Goal: Task Accomplishment & Management: Complete application form

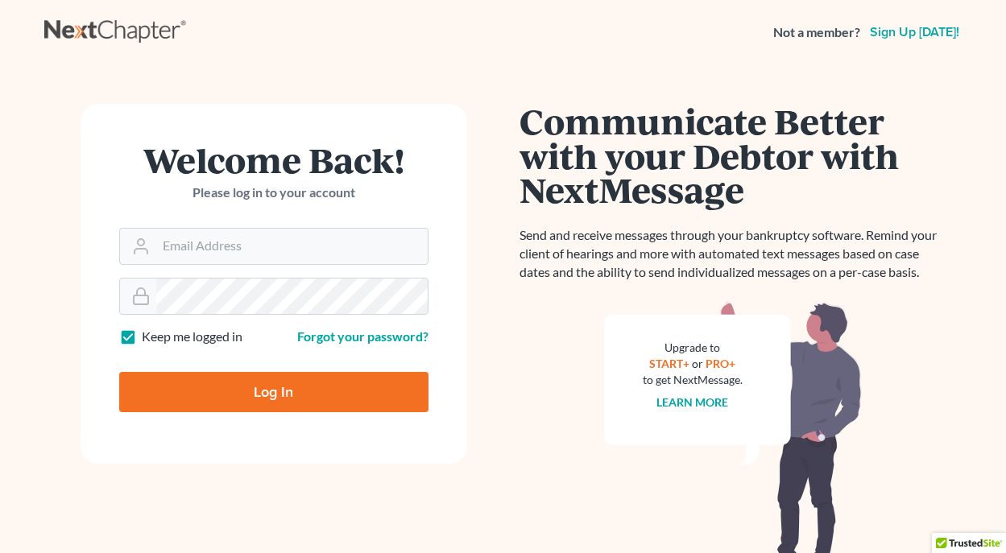
click at [281, 226] on div "Welcome Back! Please log in to your account" at bounding box center [273, 185] width 309 height 85
click at [259, 251] on input "Email Address" at bounding box center [291, 246] width 271 height 35
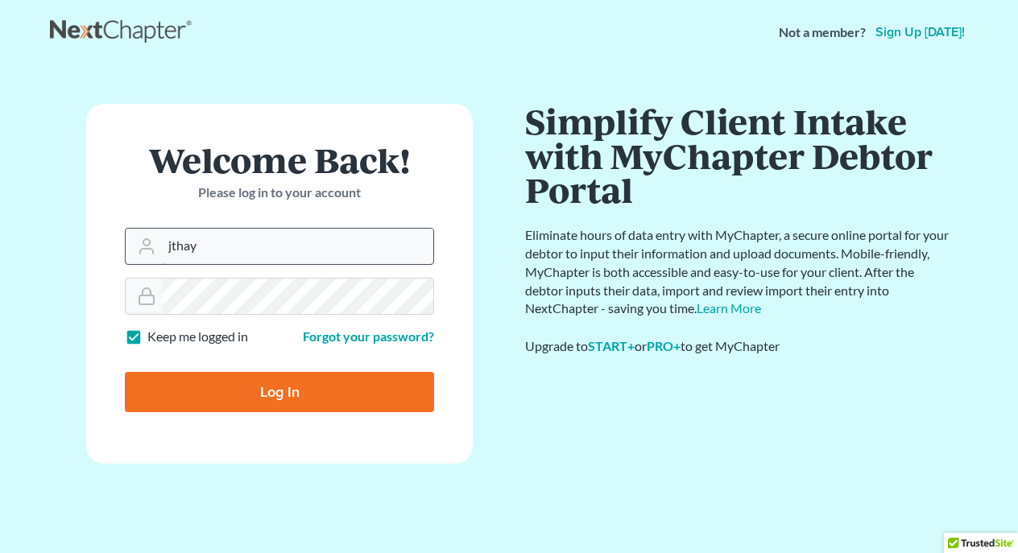
type input "jthayer@neattys.com"
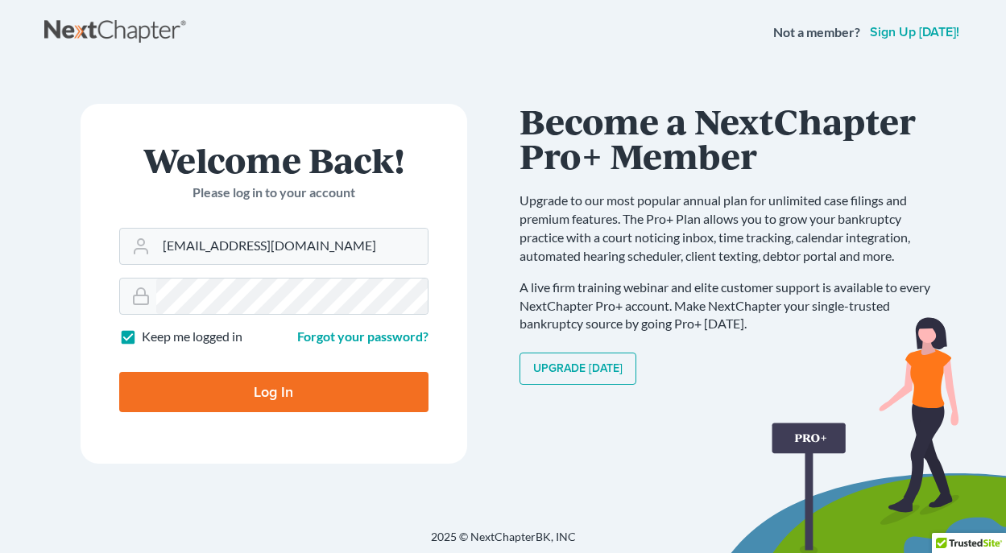
click at [271, 400] on input "Log In" at bounding box center [273, 392] width 309 height 40
type input "Thinking..."
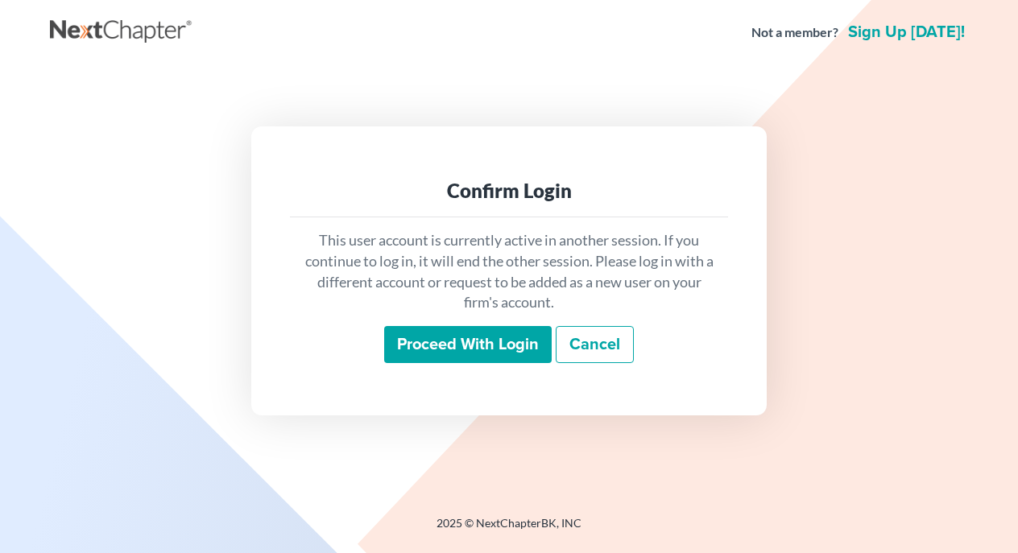
click at [488, 340] on input "Proceed with login" at bounding box center [468, 344] width 168 height 37
